Goal: Task Accomplishment & Management: Manage account settings

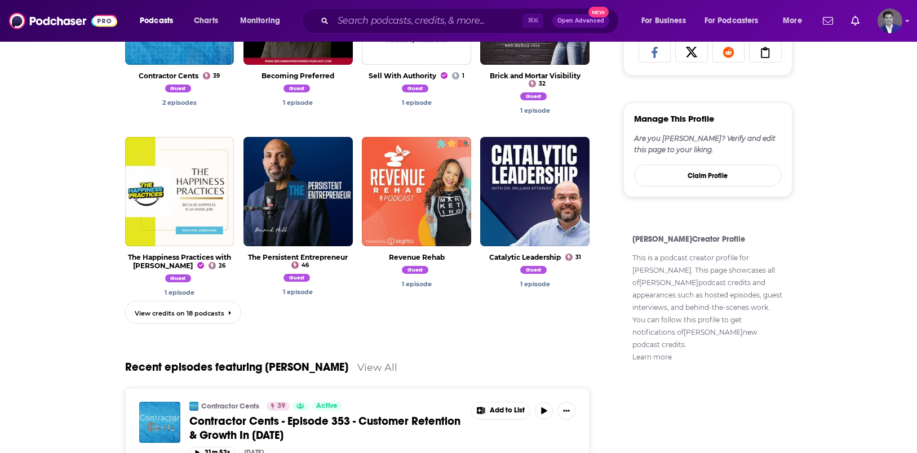
scroll to position [516, 0]
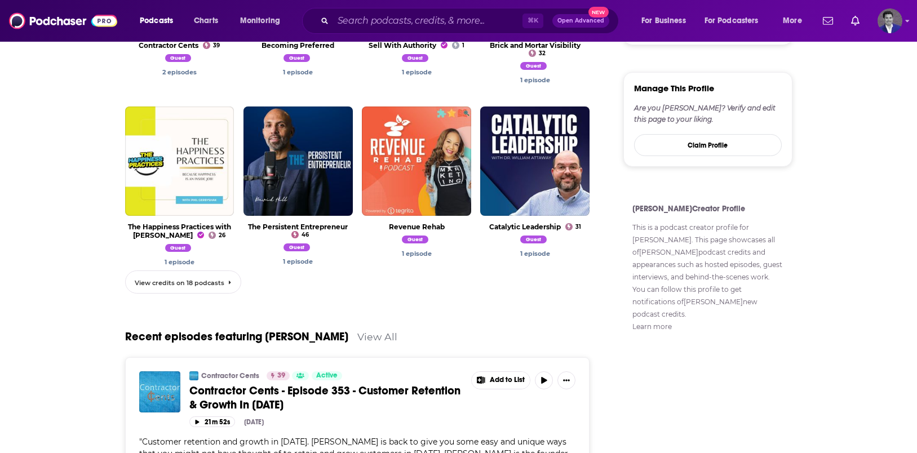
click at [219, 293] on link "View credits on 18 podcasts" at bounding box center [183, 282] width 116 height 23
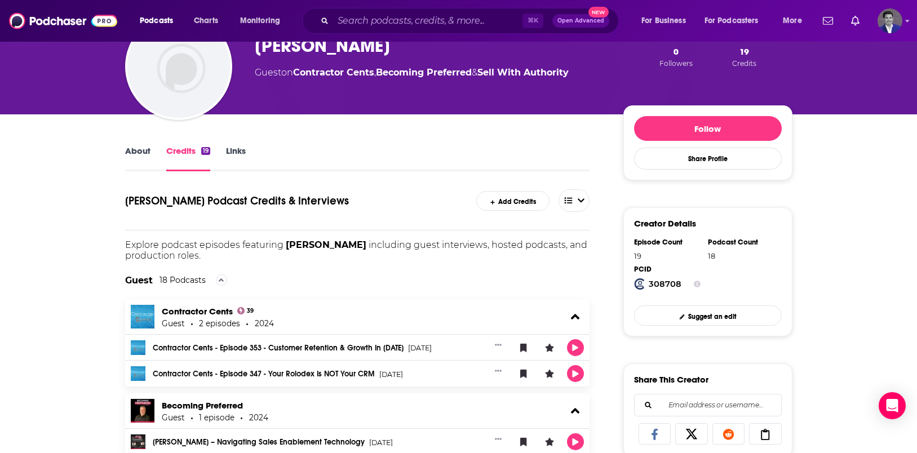
scroll to position [101, 0]
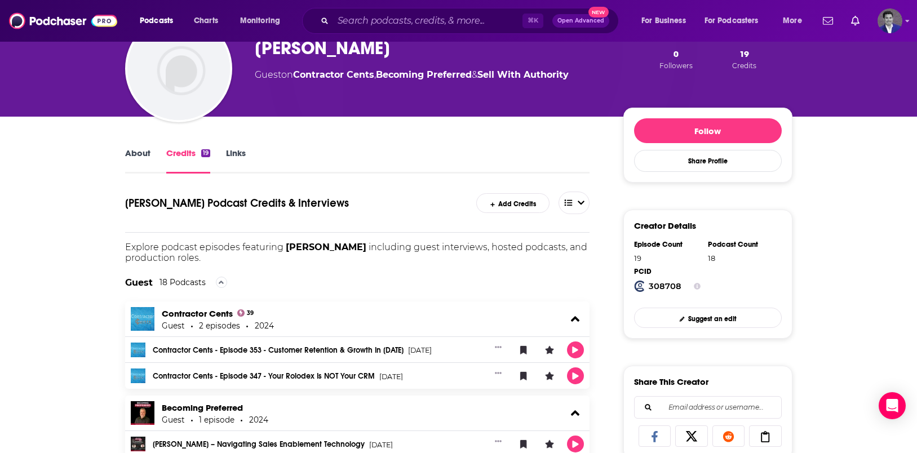
click at [139, 154] on link "About" at bounding box center [137, 161] width 25 height 26
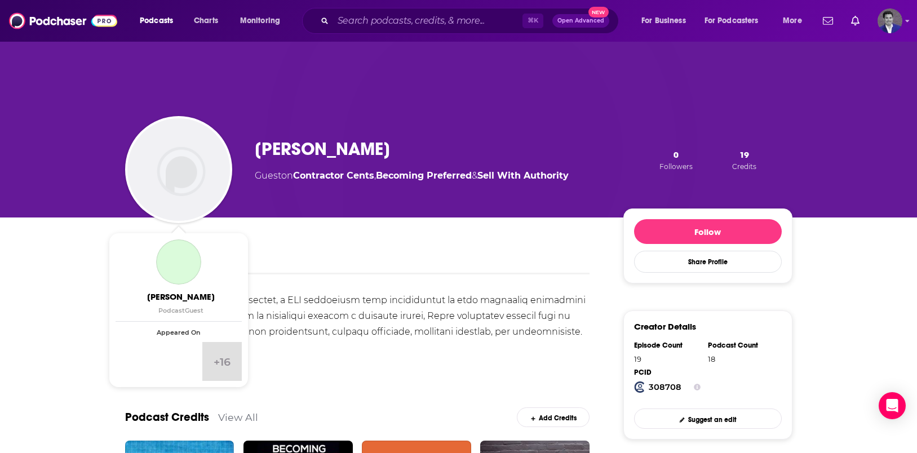
click at [196, 175] on img "Jason Kramer" at bounding box center [178, 169] width 103 height 103
click at [180, 175] on img "Jason Kramer" at bounding box center [178, 169] width 103 height 103
click at [193, 189] on img "Jason Kramer" at bounding box center [178, 169] width 103 height 103
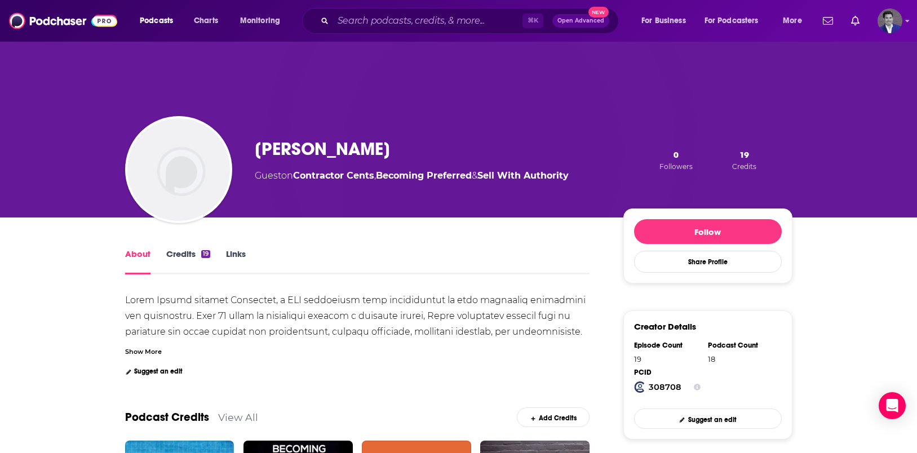
click at [212, 169] on img "Jason Kramer" at bounding box center [178, 169] width 103 height 103
click at [897, 30] on img "Logged in as JasonKramer_TheCRMguy" at bounding box center [890, 20] width 25 height 25
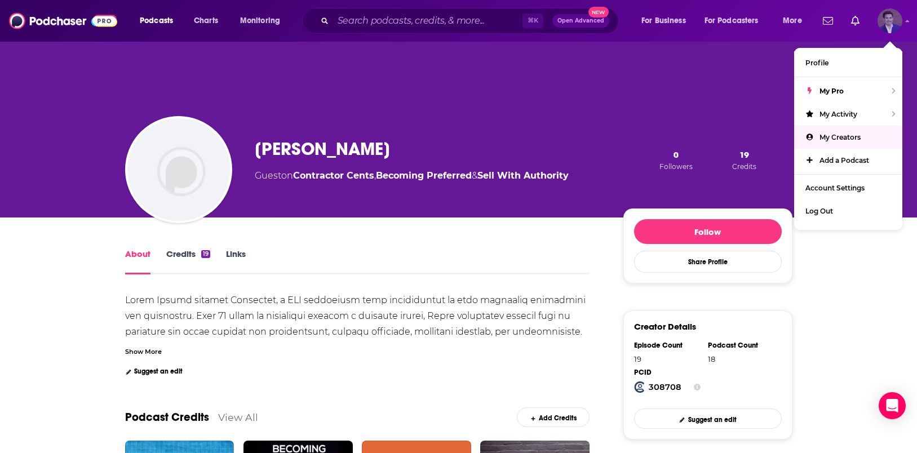
click at [858, 134] on span "My Creators" at bounding box center [840, 137] width 41 height 8
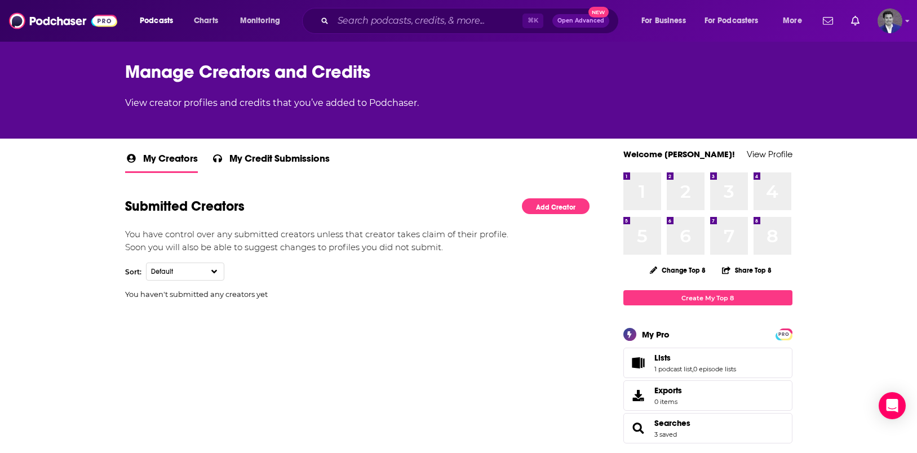
scroll to position [70, 0]
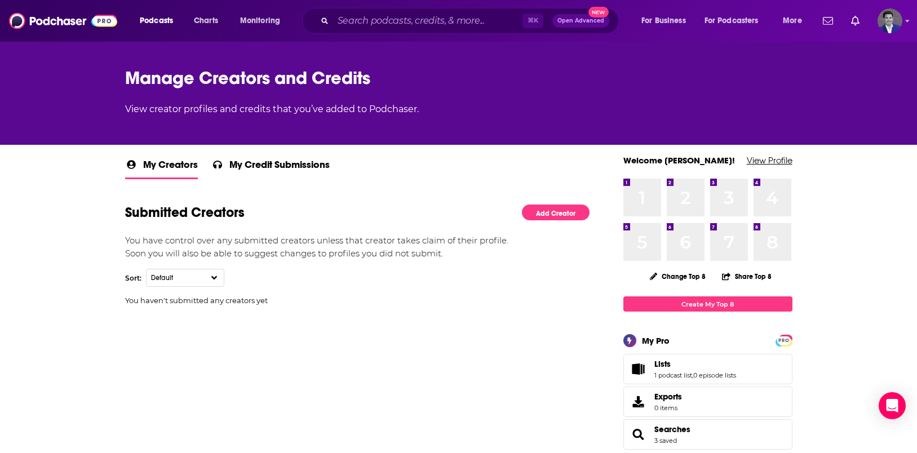
click at [785, 158] on link "View Profile" at bounding box center [770, 160] width 46 height 11
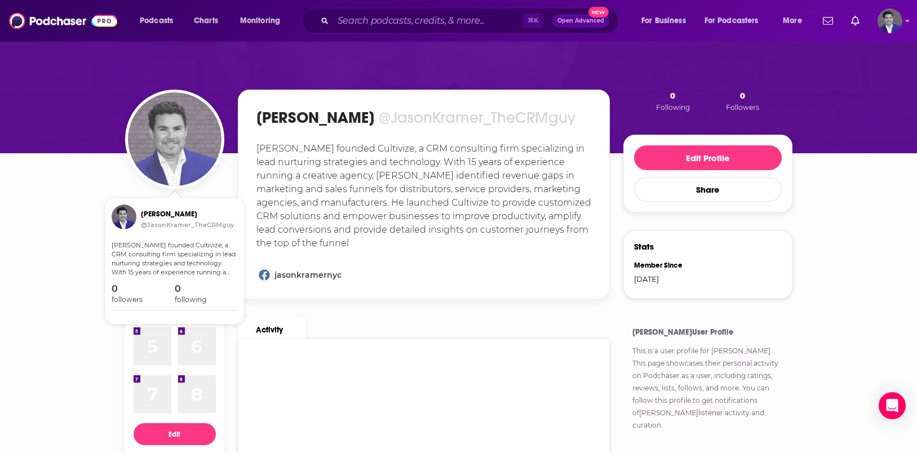
click at [187, 158] on img "Jason Kramer" at bounding box center [175, 139] width 94 height 94
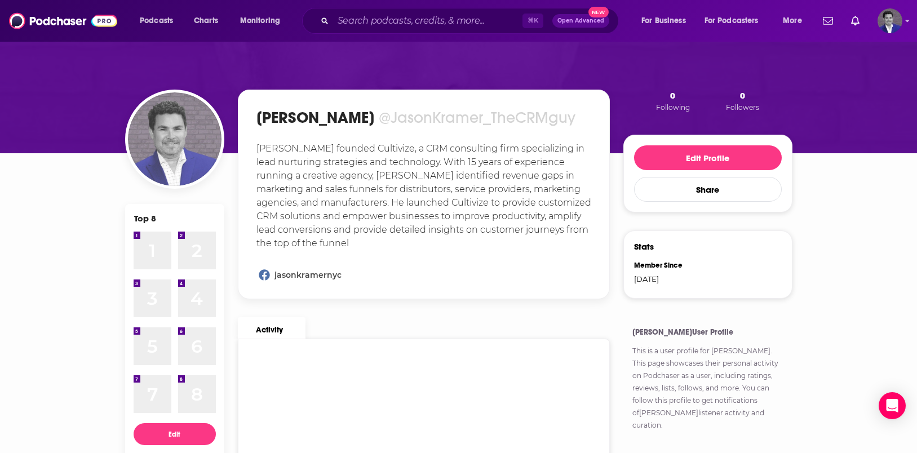
click at [185, 165] on img "Jason Kramer" at bounding box center [175, 139] width 94 height 94
click at [165, 155] on img "Jason Kramer" at bounding box center [175, 139] width 94 height 94
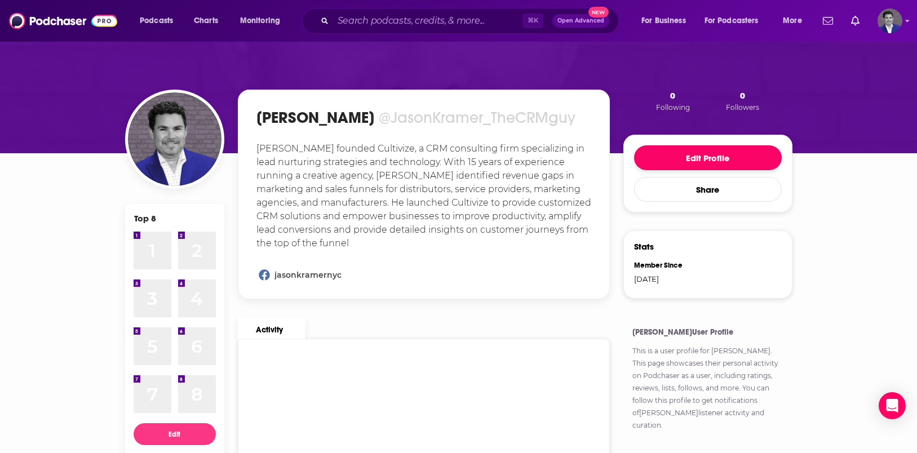
click at [677, 146] on button "Edit Profile" at bounding box center [708, 157] width 148 height 25
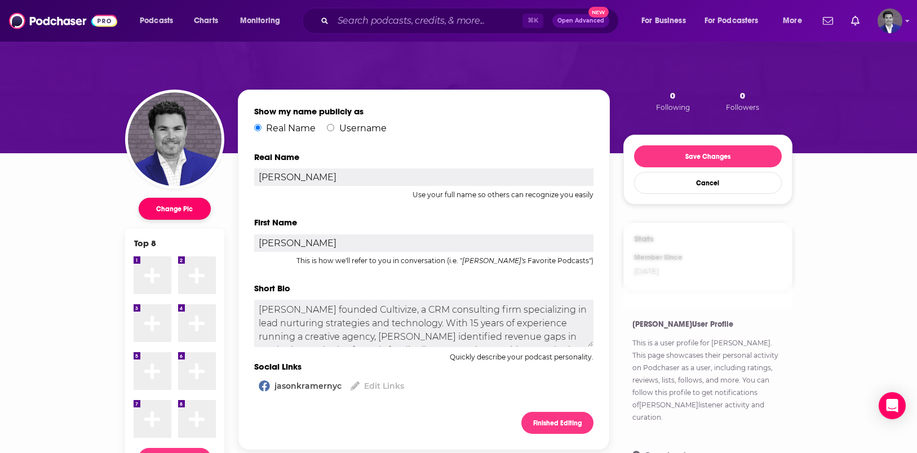
click at [189, 206] on button "Change Pic" at bounding box center [175, 209] width 72 height 22
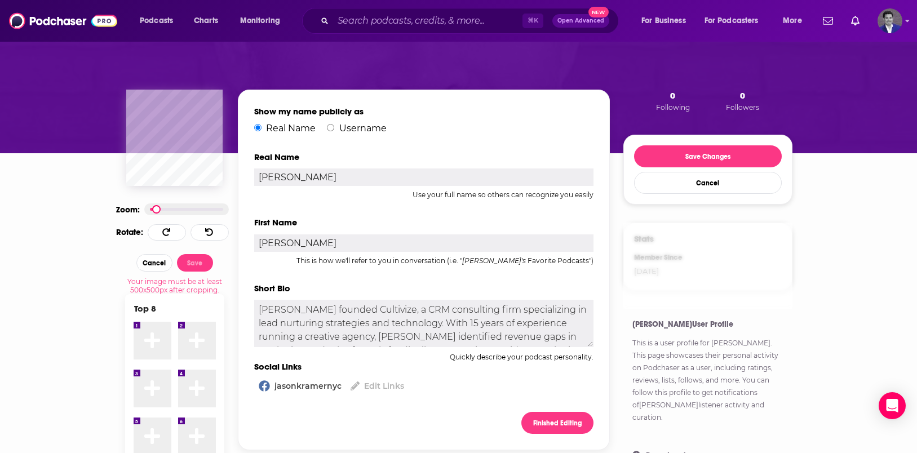
click at [157, 207] on div at bounding box center [186, 210] width 85 height 12
drag, startPoint x: 157, startPoint y: 208, endPoint x: 144, endPoint y: 207, distance: 12.5
click at [144, 207] on div at bounding box center [186, 210] width 85 height 12
click at [157, 266] on button "Cancel" at bounding box center [154, 262] width 36 height 17
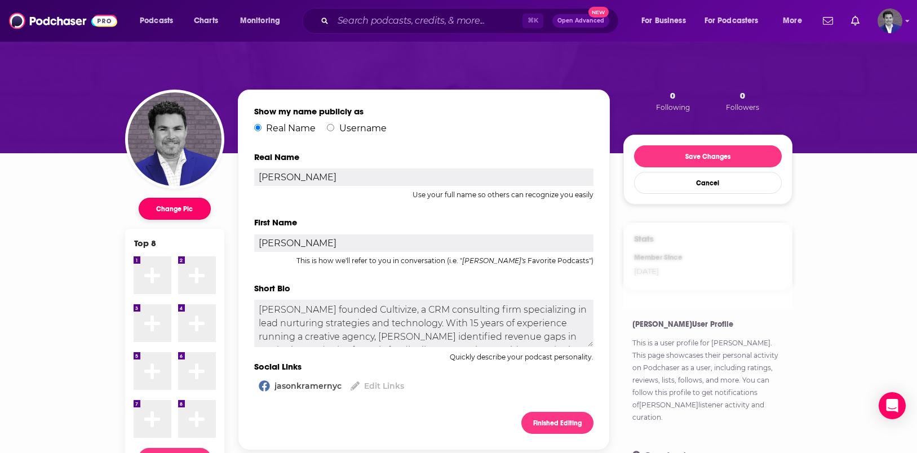
click at [175, 210] on button "Change Pic" at bounding box center [175, 209] width 72 height 22
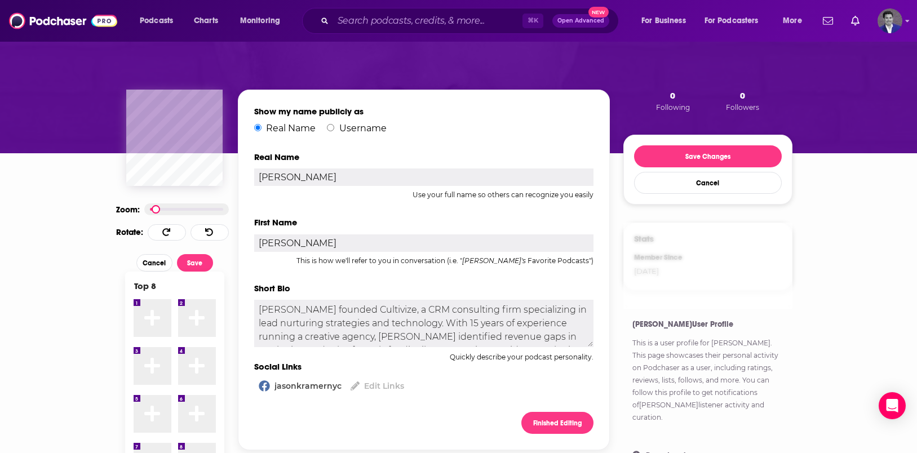
drag, startPoint x: 146, startPoint y: 207, endPoint x: 157, endPoint y: 198, distance: 14.1
click at [156, 208] on div at bounding box center [186, 210] width 85 height 12
click at [193, 264] on button "Save" at bounding box center [195, 262] width 36 height 17
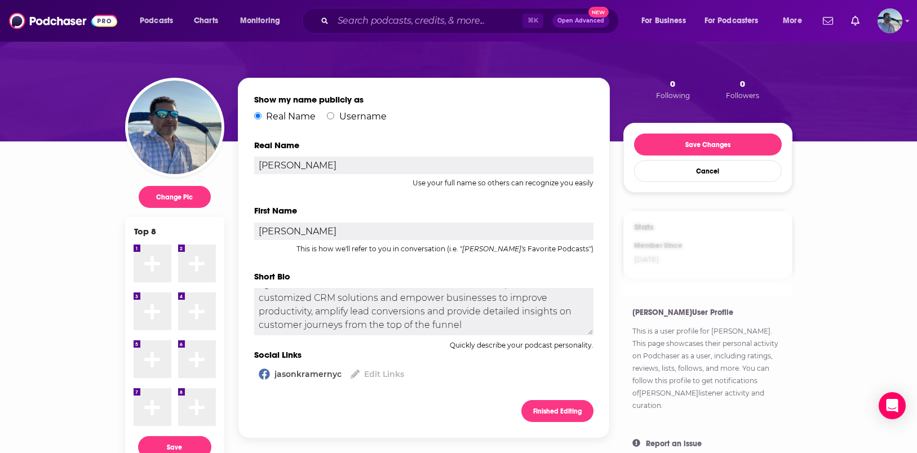
scroll to position [31, 0]
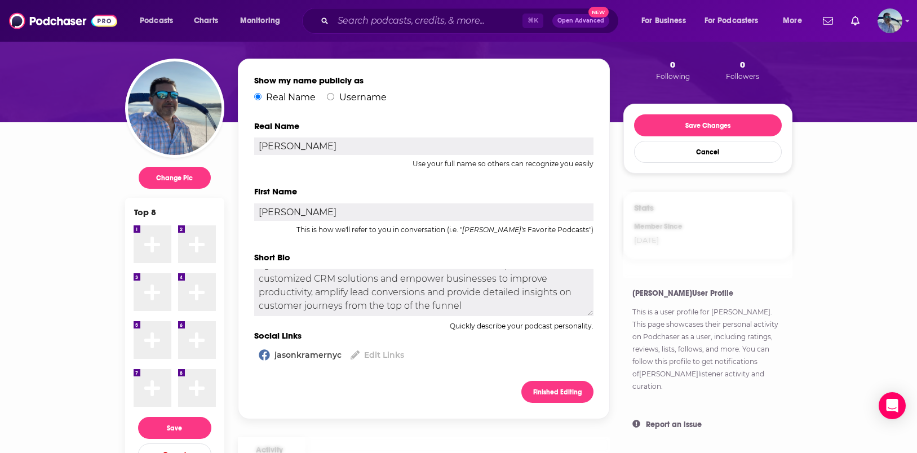
click at [147, 241] on icon at bounding box center [152, 245] width 16 height 18
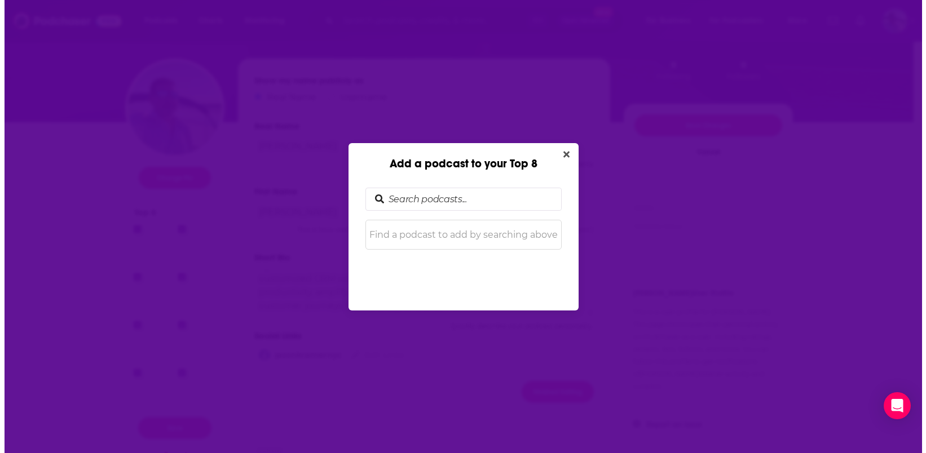
scroll to position [0, 0]
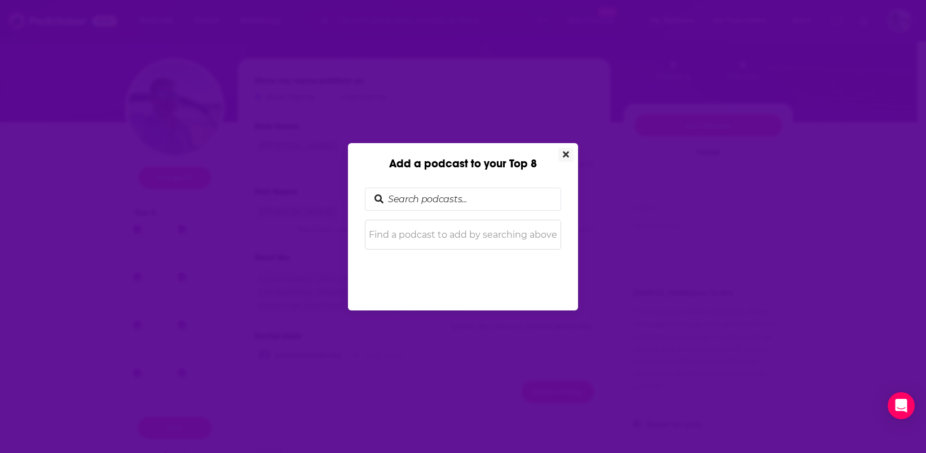
click at [563, 153] on icon "Close" at bounding box center [566, 154] width 6 height 9
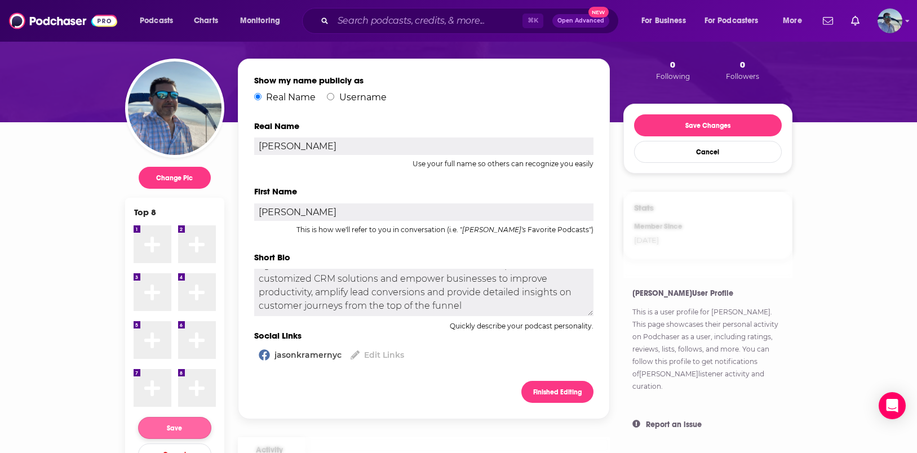
scroll to position [33, 0]
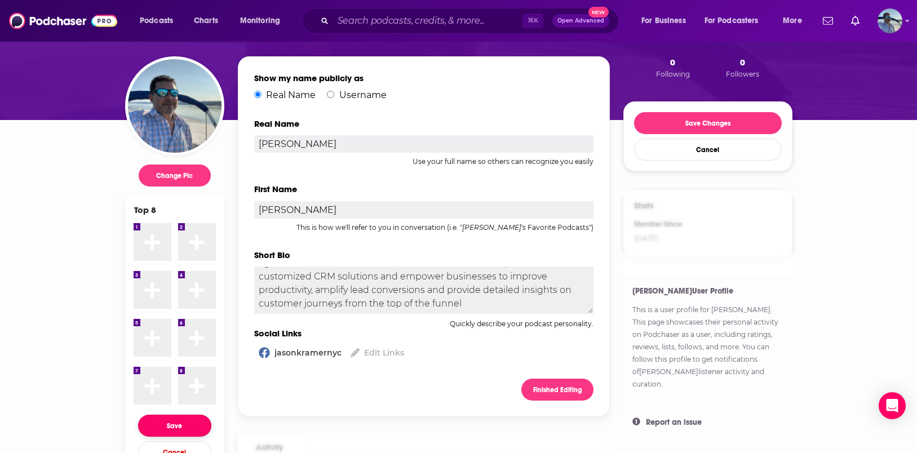
click at [176, 423] on button "Save" at bounding box center [174, 426] width 73 height 22
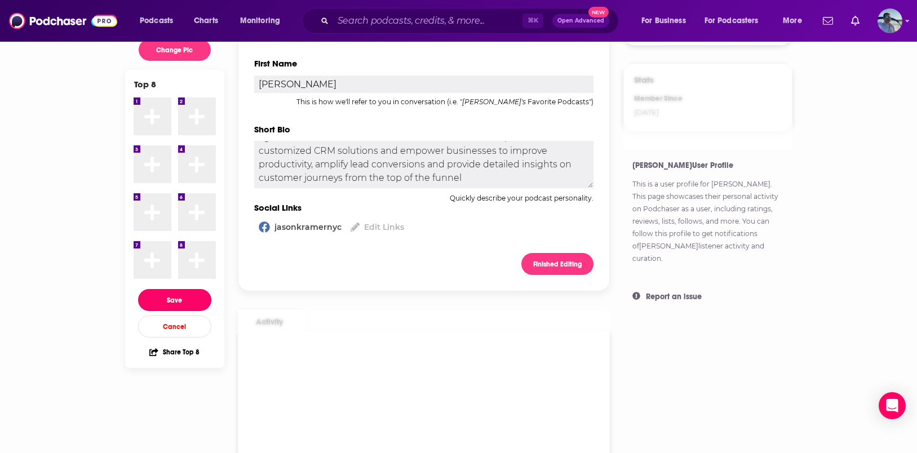
scroll to position [176, 0]
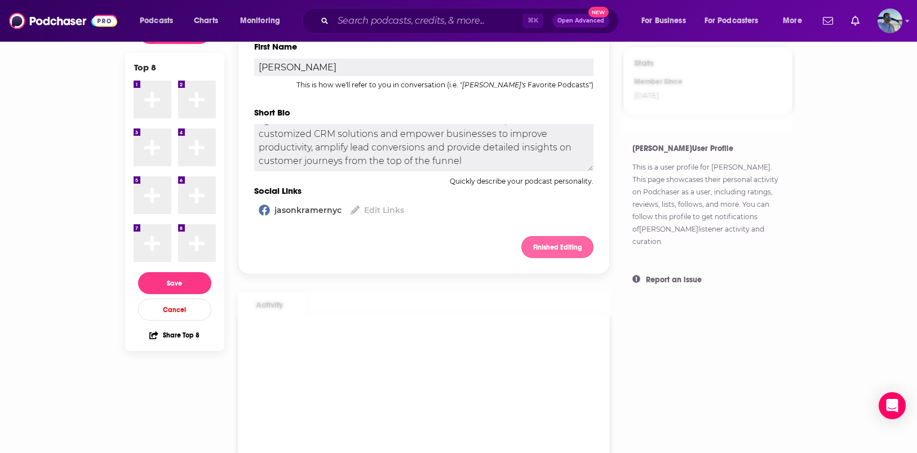
click at [548, 252] on button "Finished Editing" at bounding box center [558, 247] width 72 height 22
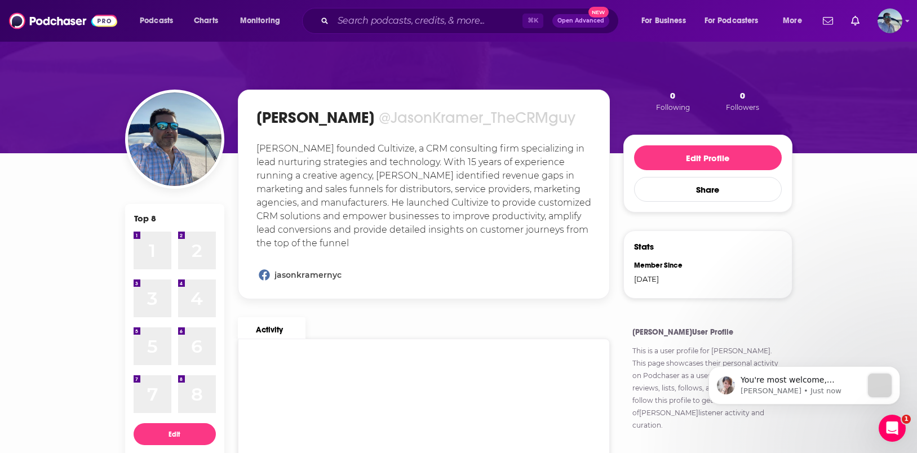
scroll to position [0, 0]
